Goal: Task Accomplishment & Management: Manage account settings

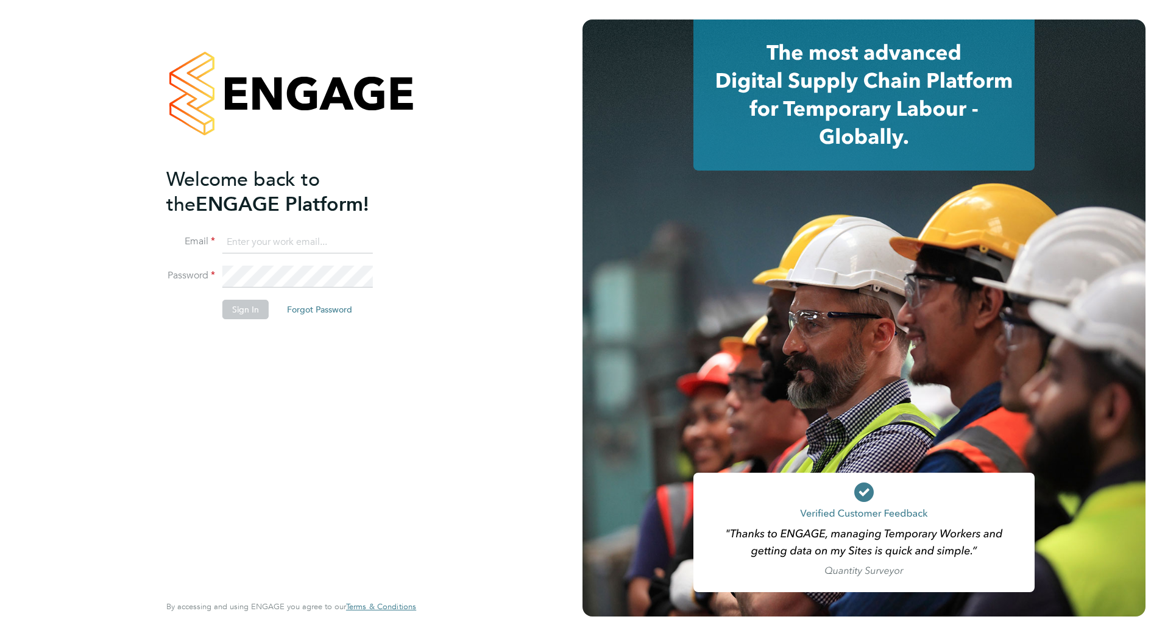
type input "Thomas.Church@Vistry.co.uk"
click at [241, 318] on button "Sign In" at bounding box center [245, 309] width 46 height 19
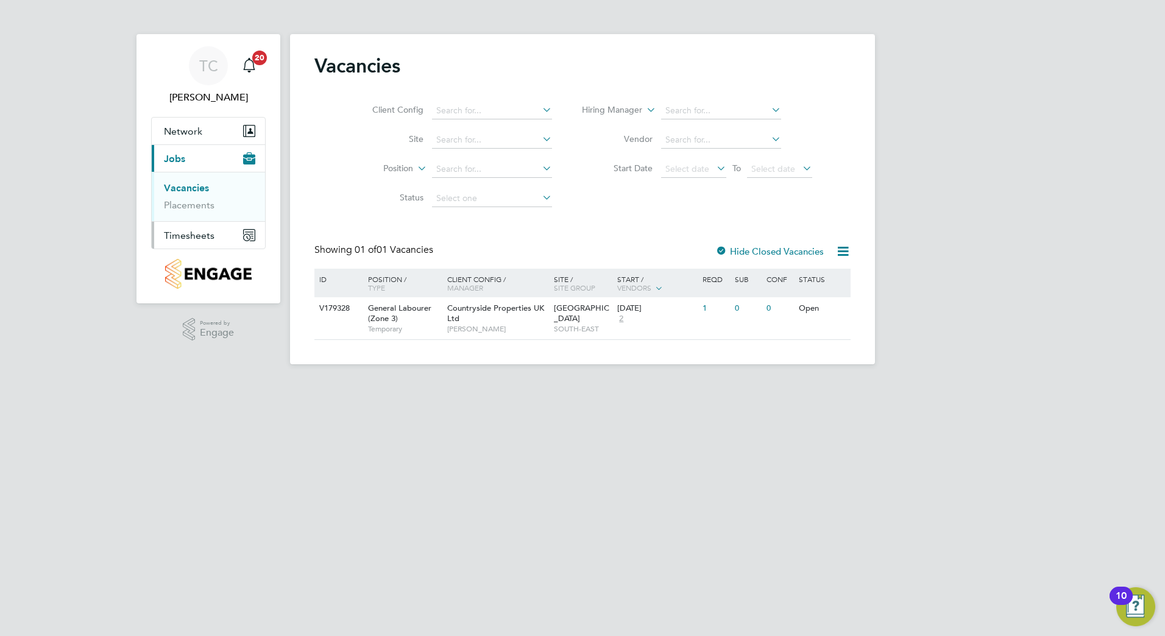
click at [181, 233] on span "Timesheets" at bounding box center [189, 236] width 51 height 12
click at [191, 214] on link "Timesheets" at bounding box center [189, 216] width 51 height 12
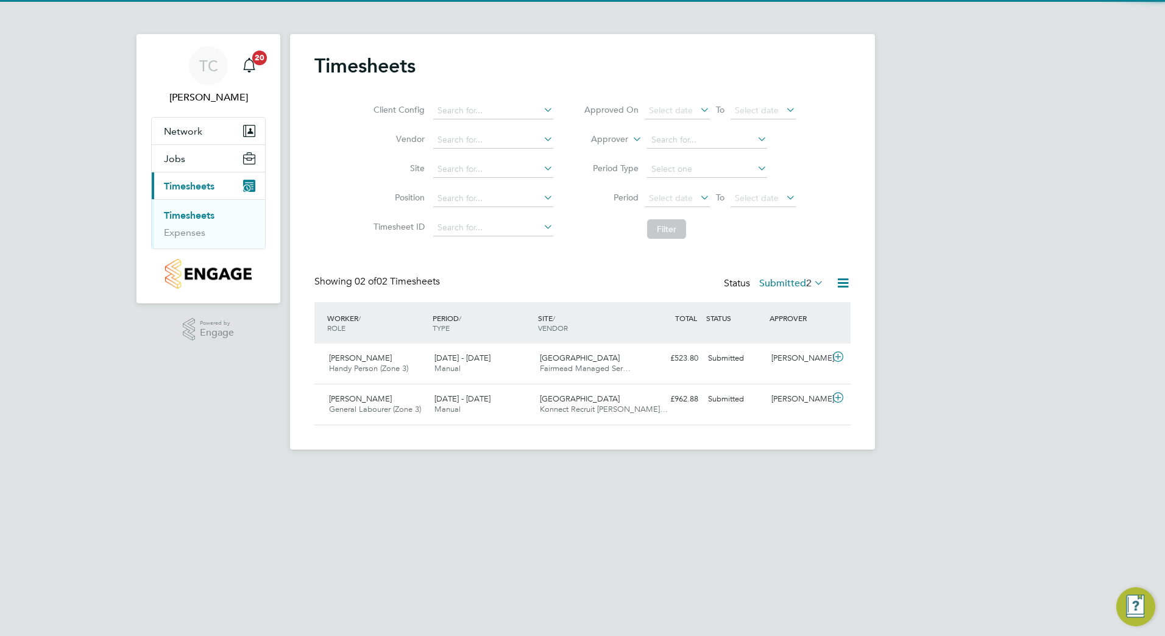
scroll to position [31, 106]
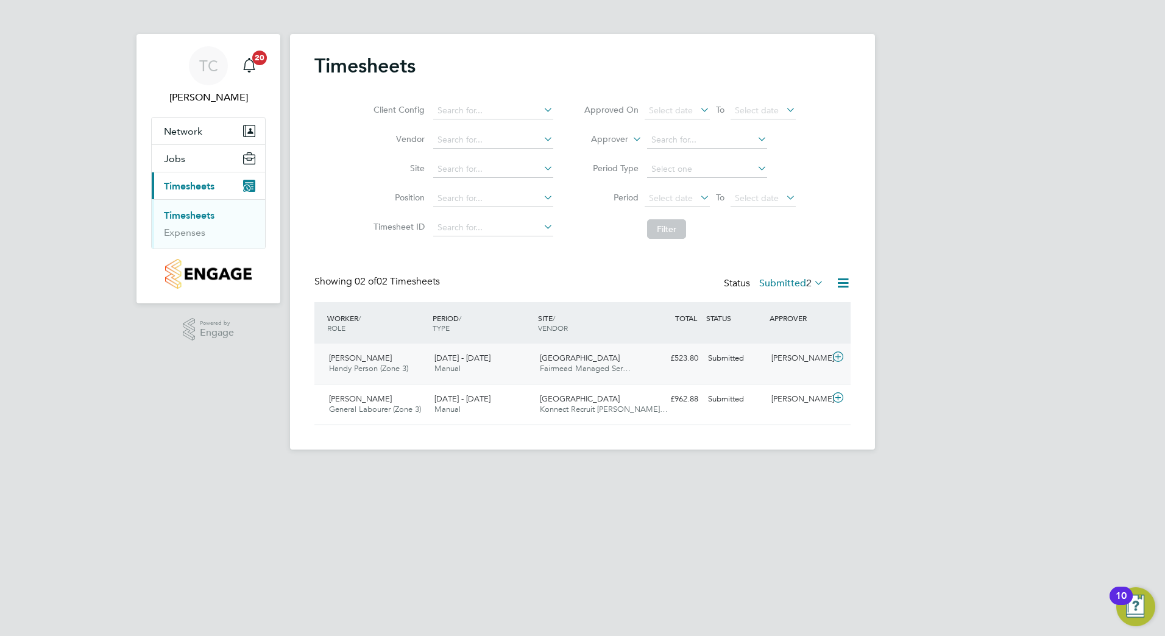
click at [842, 358] on icon at bounding box center [837, 357] width 15 height 10
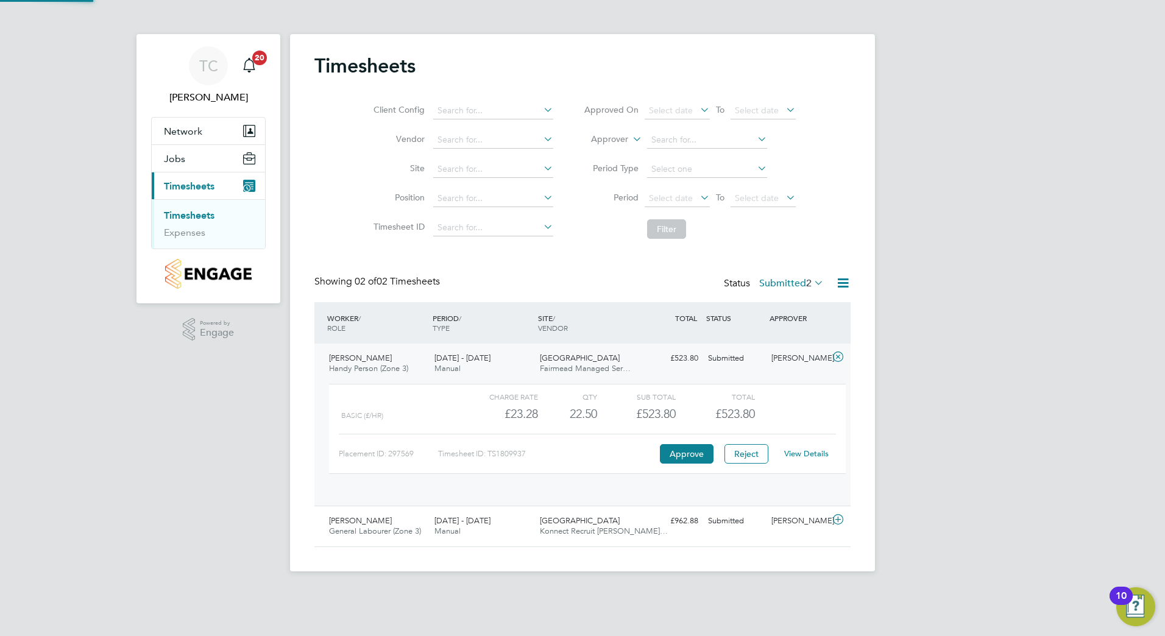
scroll to position [21, 119]
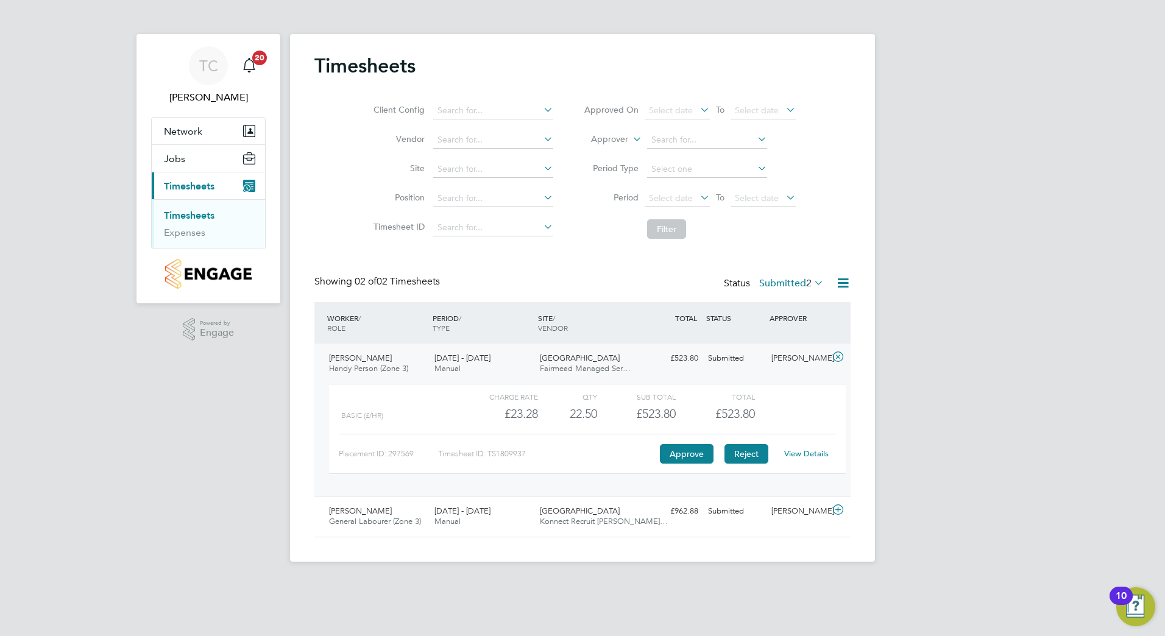
click at [760, 454] on button "Reject" at bounding box center [746, 453] width 44 height 19
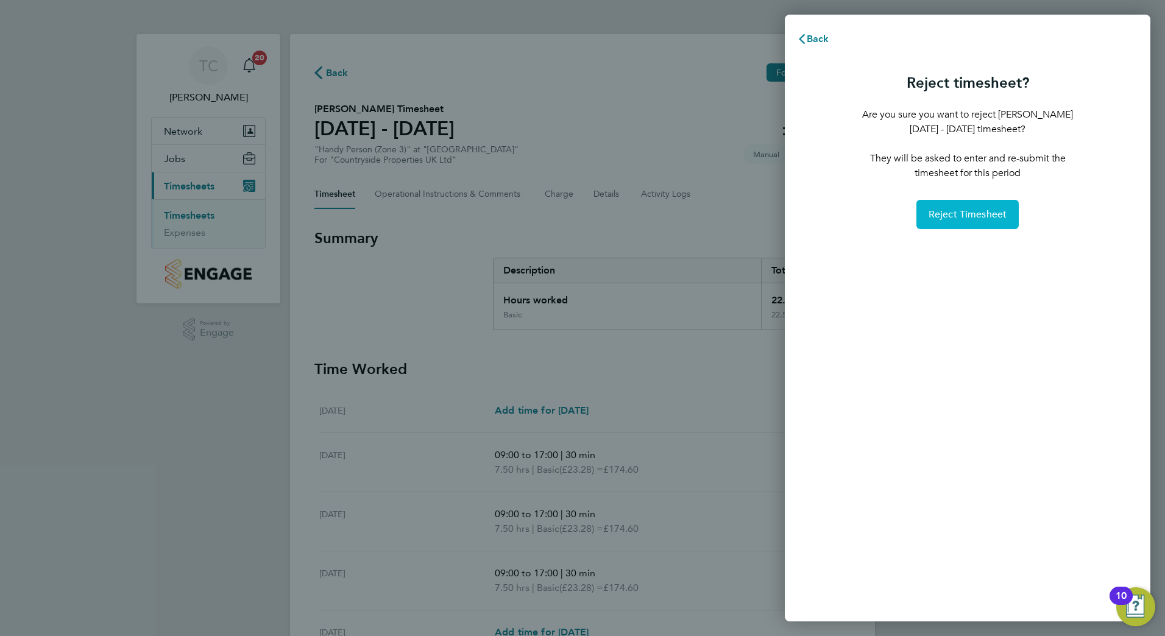
click at [979, 209] on span "Reject Timesheet" at bounding box center [967, 214] width 79 height 12
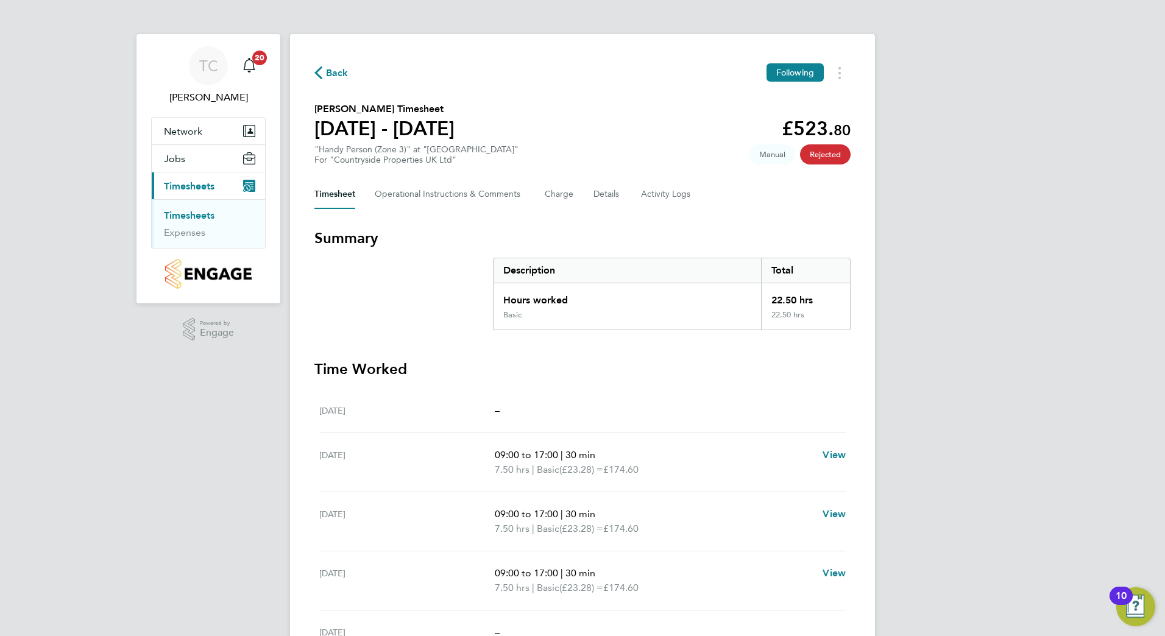
click at [320, 78] on icon "button" at bounding box center [318, 72] width 8 height 13
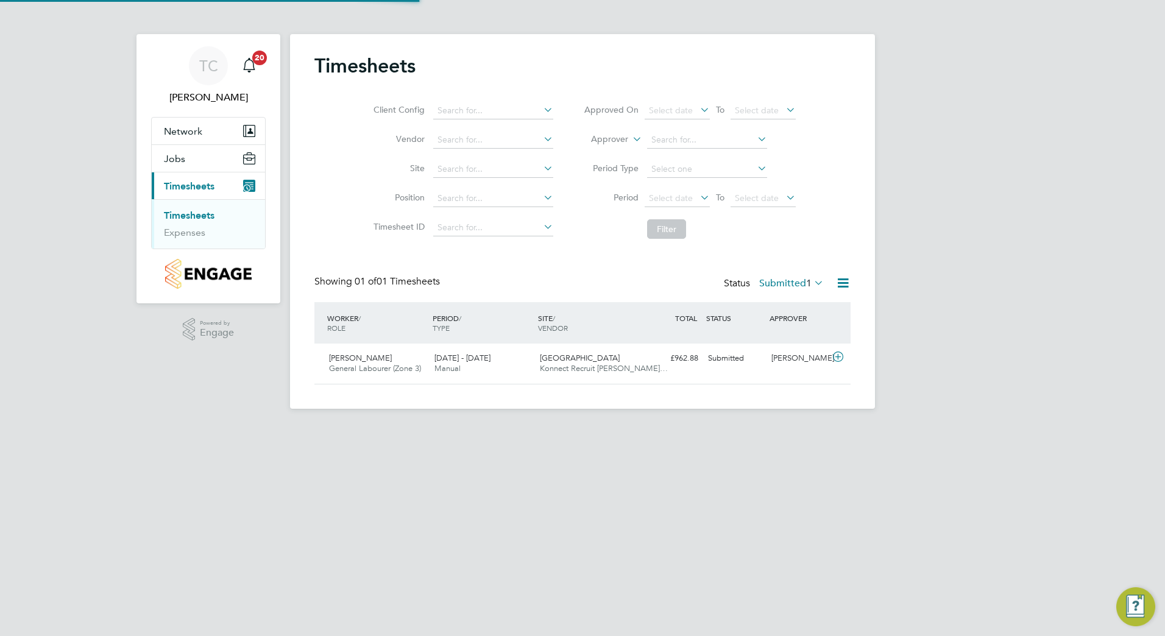
scroll to position [31, 106]
click at [839, 357] on icon at bounding box center [837, 357] width 15 height 10
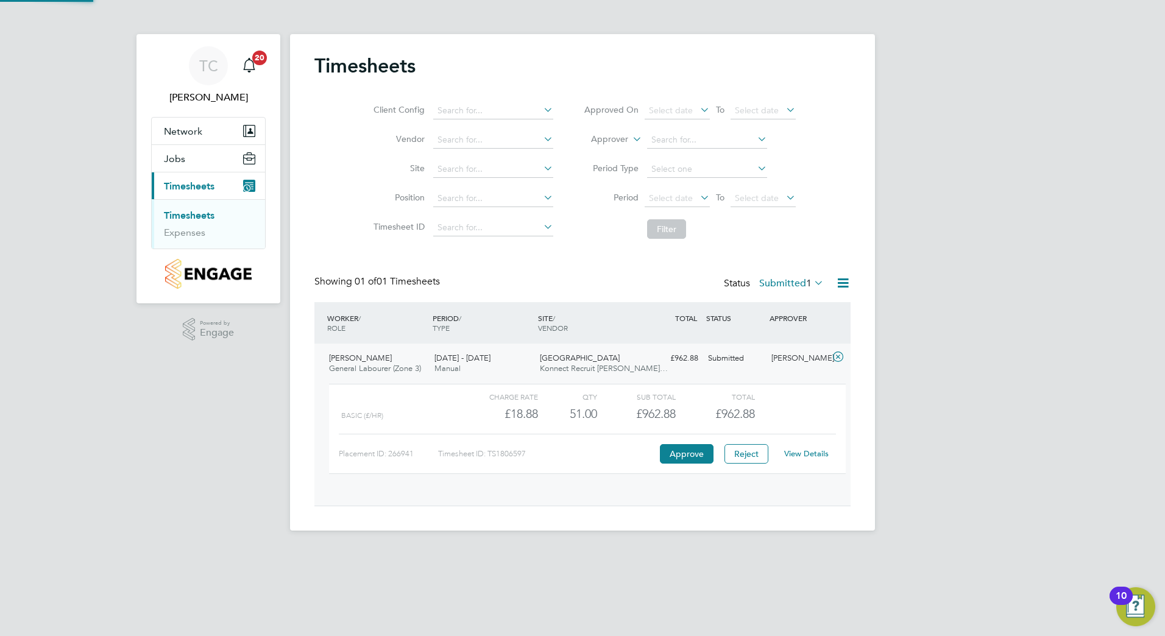
scroll to position [21, 119]
click at [693, 451] on button "Approve" at bounding box center [687, 453] width 54 height 19
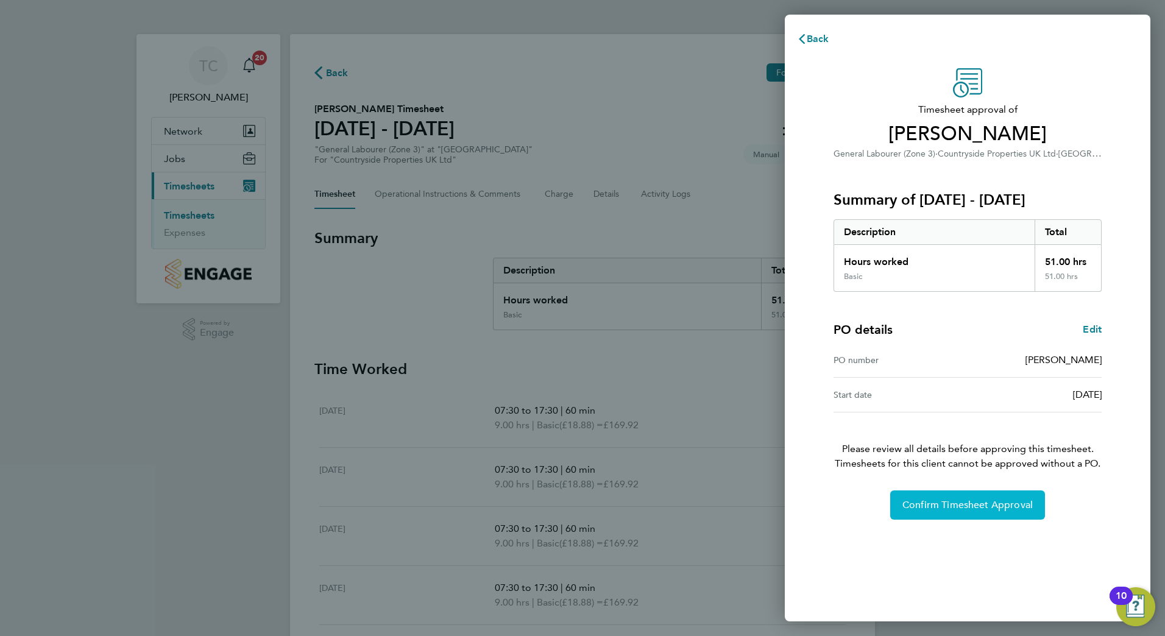
click at [944, 515] on button "Confirm Timesheet Approval" at bounding box center [967, 504] width 155 height 29
